Goal: Task Accomplishment & Management: Complete application form

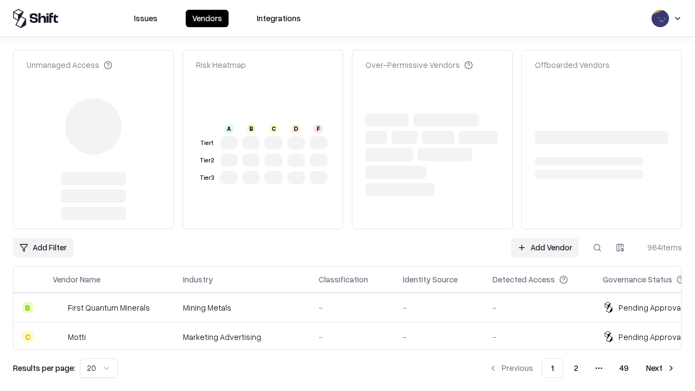
click at [544, 238] on link "Add Vendor" at bounding box center [545, 248] width 68 height 20
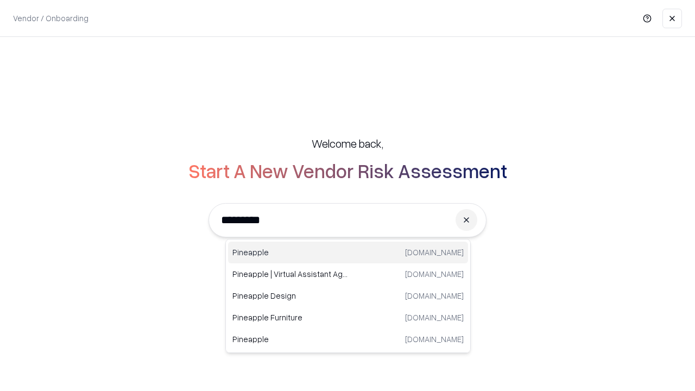
click at [348, 252] on div "Pineapple [DOMAIN_NAME]" at bounding box center [348, 253] width 240 height 22
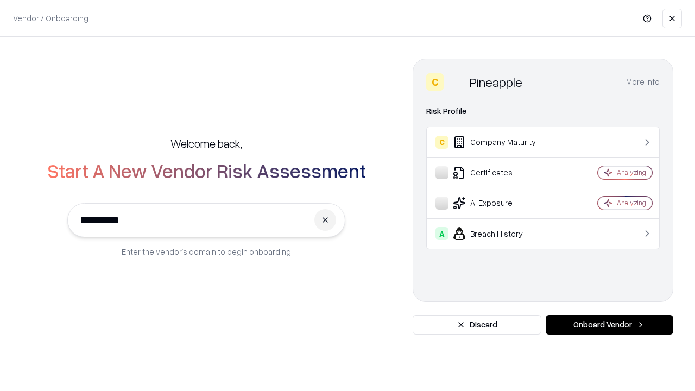
type input "*********"
click at [609, 325] on button "Onboard Vendor" at bounding box center [609, 325] width 128 height 20
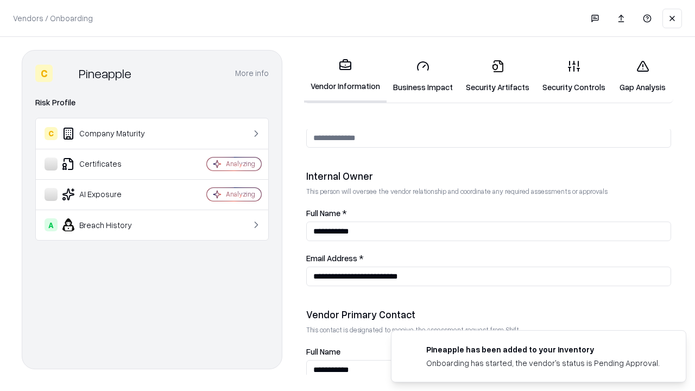
scroll to position [562, 0]
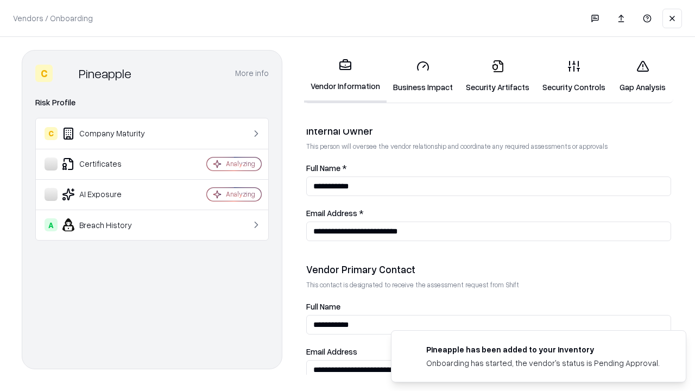
click at [423, 76] on link "Business Impact" at bounding box center [422, 76] width 73 height 50
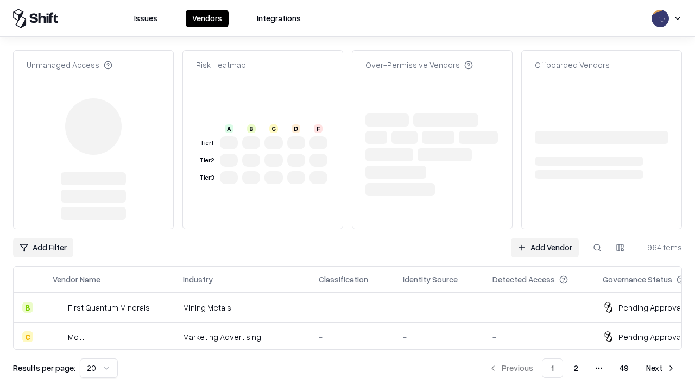
click at [544, 238] on link "Add Vendor" at bounding box center [545, 248] width 68 height 20
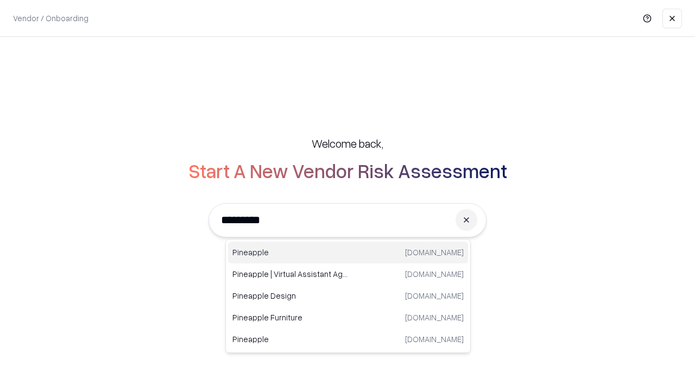
click at [348, 252] on div "Pineapple [DOMAIN_NAME]" at bounding box center [348, 253] width 240 height 22
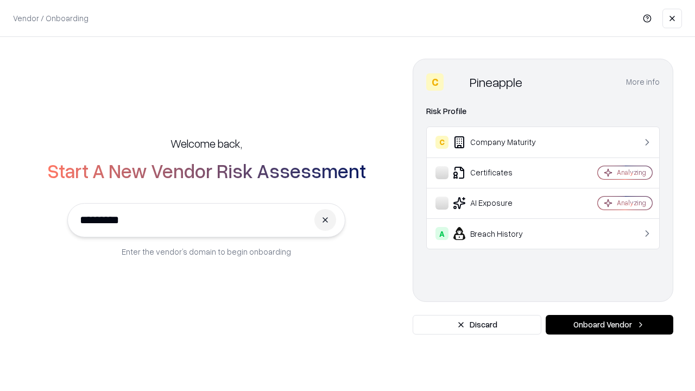
type input "*********"
click at [609, 325] on button "Onboard Vendor" at bounding box center [609, 325] width 128 height 20
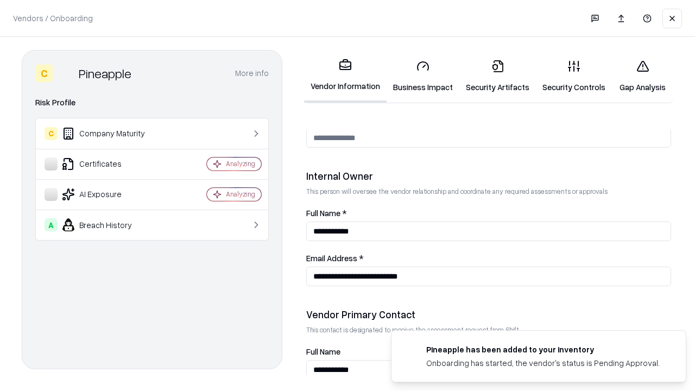
scroll to position [562, 0]
